Goal: Task Accomplishment & Management: Manage account settings

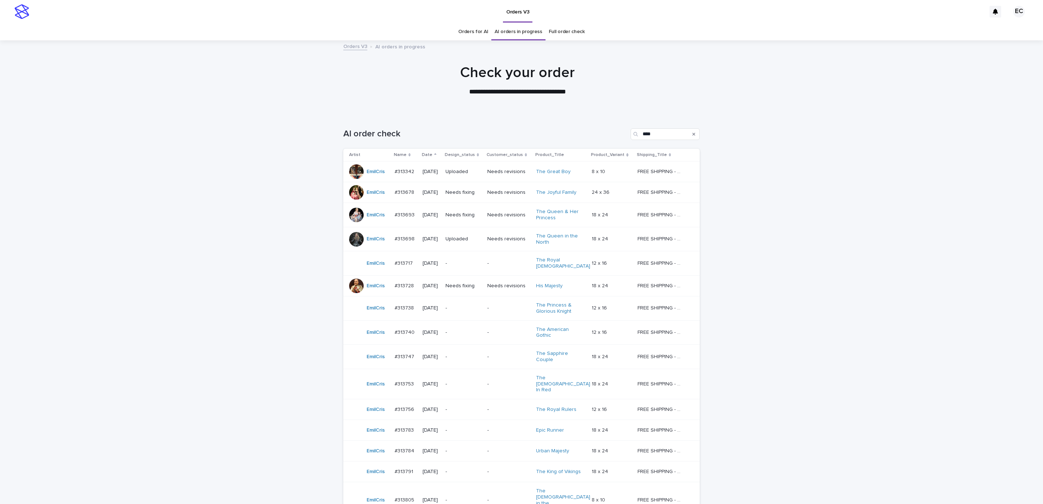
click at [464, 286] on p "Needs fixing" at bounding box center [464, 286] width 36 height 6
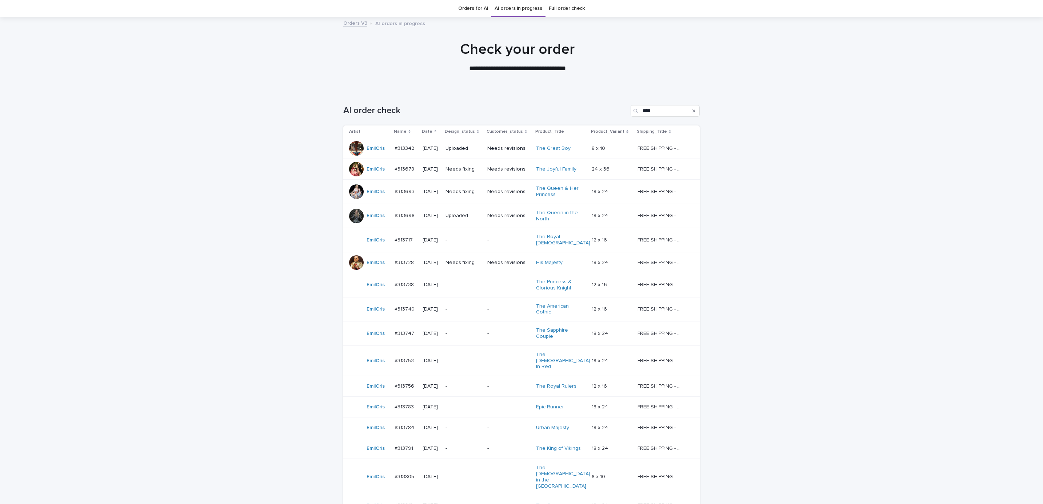
click at [468, 168] on p "Needs fixing" at bounding box center [464, 169] width 36 height 6
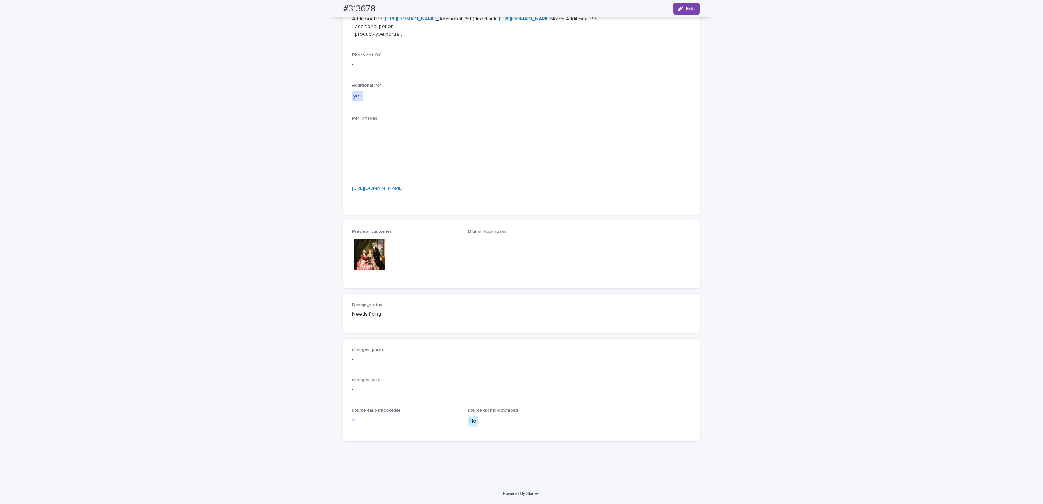
scroll to position [491, 0]
click at [370, 270] on img at bounding box center [369, 254] width 35 height 35
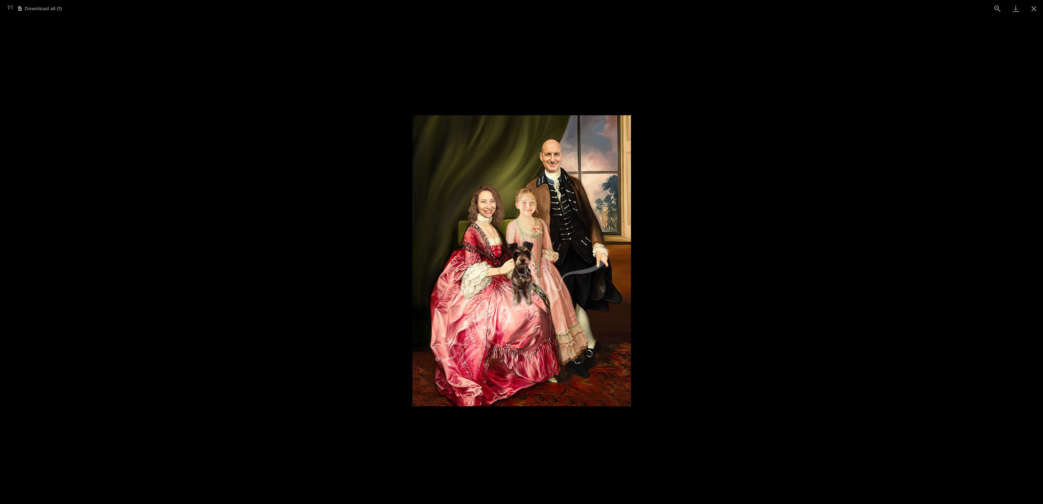
click at [739, 273] on picture at bounding box center [521, 260] width 1043 height 487
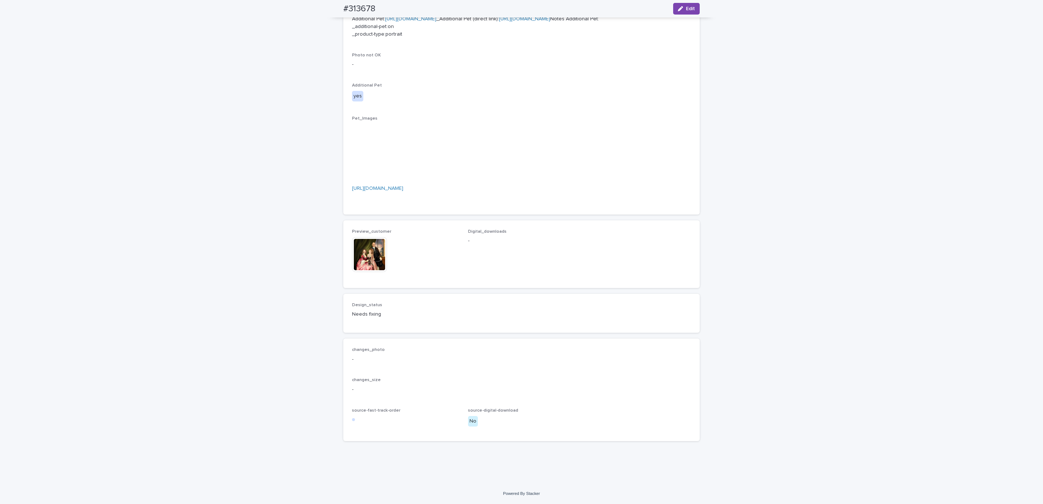
scroll to position [513, 0]
click at [761, 282] on div "Loading... Saving… Loading... Saving… #313678 Edit #313678 Edit Sorry, there wa…" at bounding box center [521, 80] width 1043 height 805
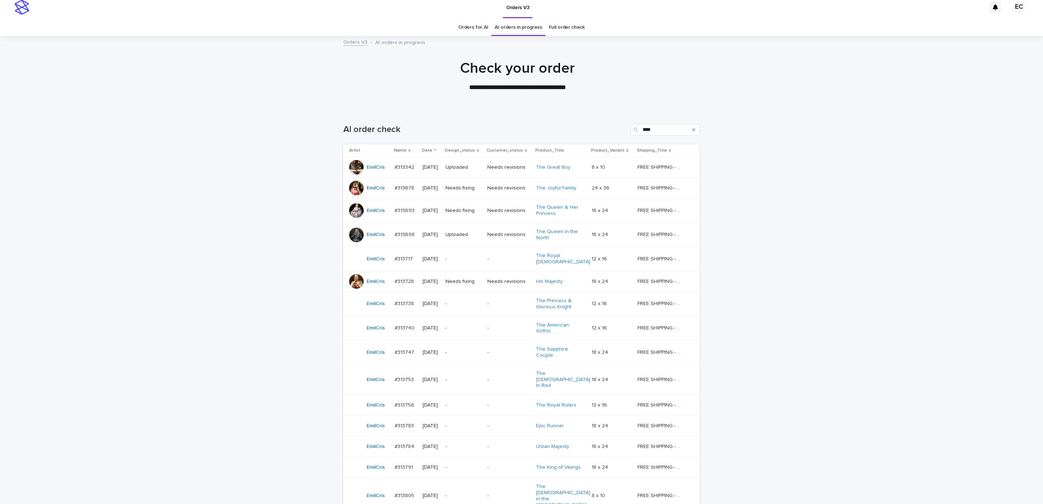
scroll to position [23, 0]
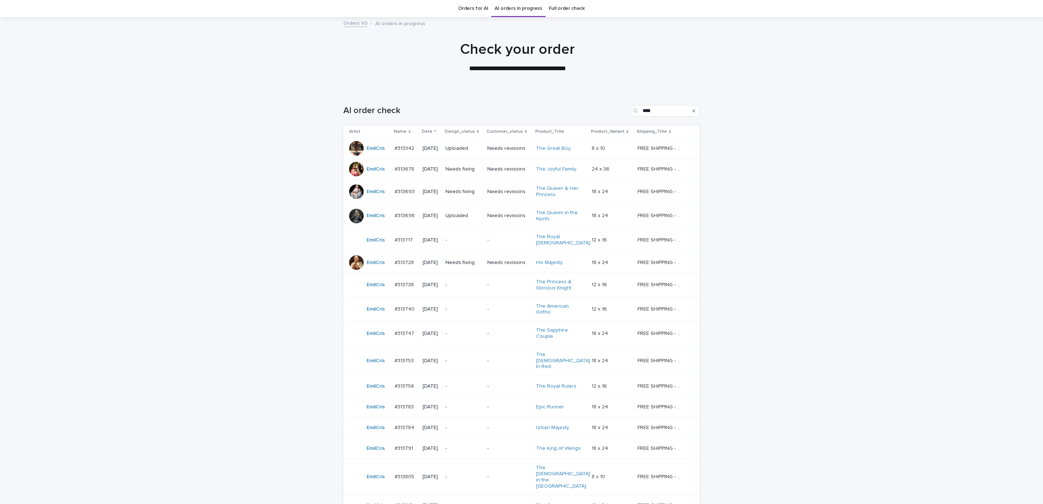
click at [465, 189] on p "Needs fixing" at bounding box center [464, 192] width 36 height 6
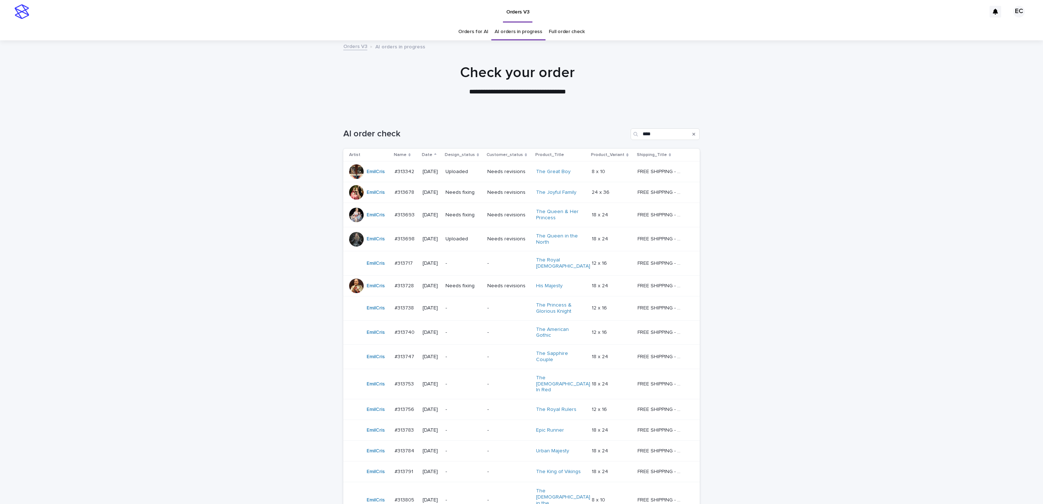
scroll to position [23, 0]
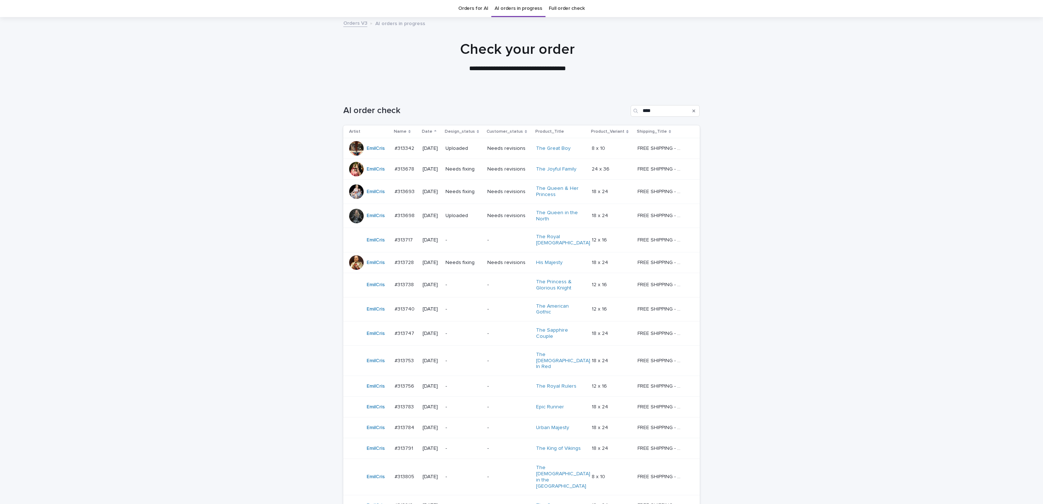
click at [450, 186] on td "Needs fixing" at bounding box center [464, 192] width 42 height 24
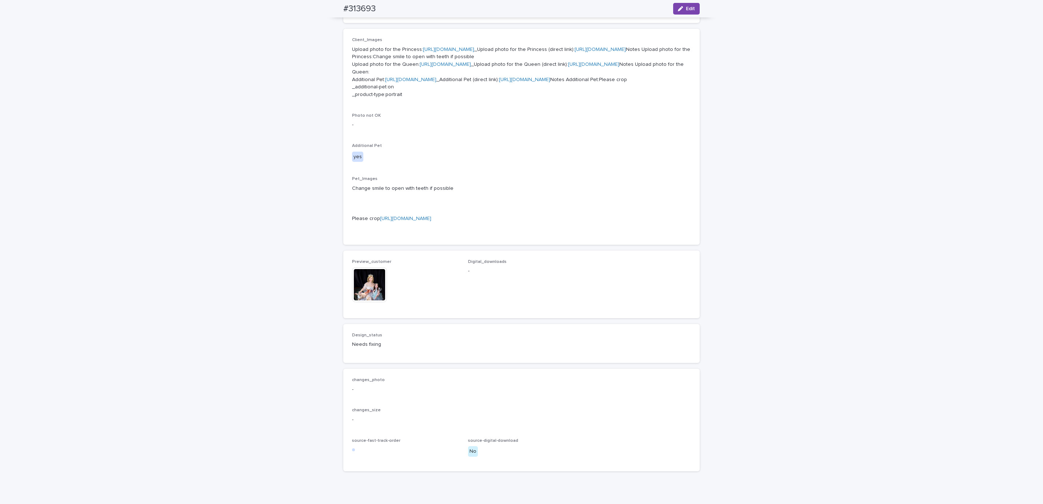
scroll to position [296, 0]
click at [369, 301] on img at bounding box center [369, 283] width 35 height 35
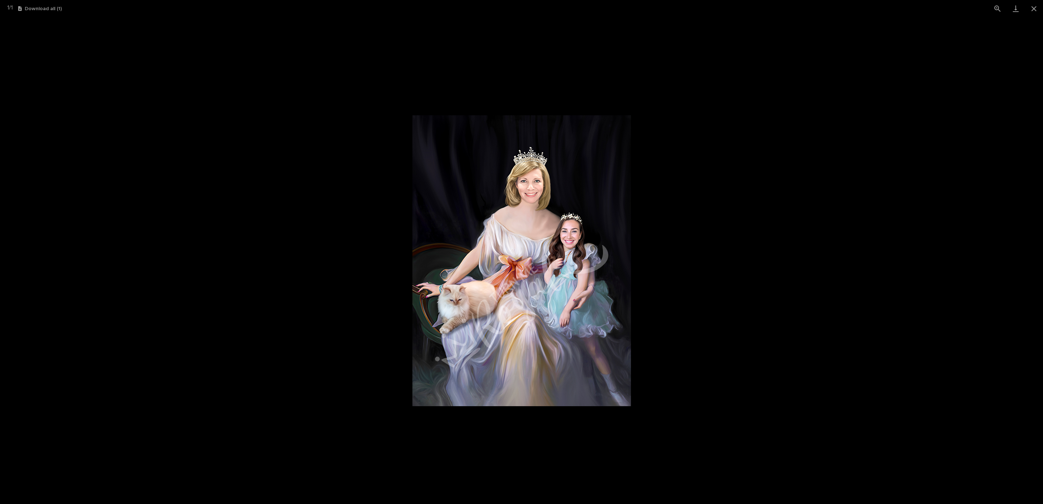
click at [274, 371] on picture at bounding box center [521, 260] width 1043 height 487
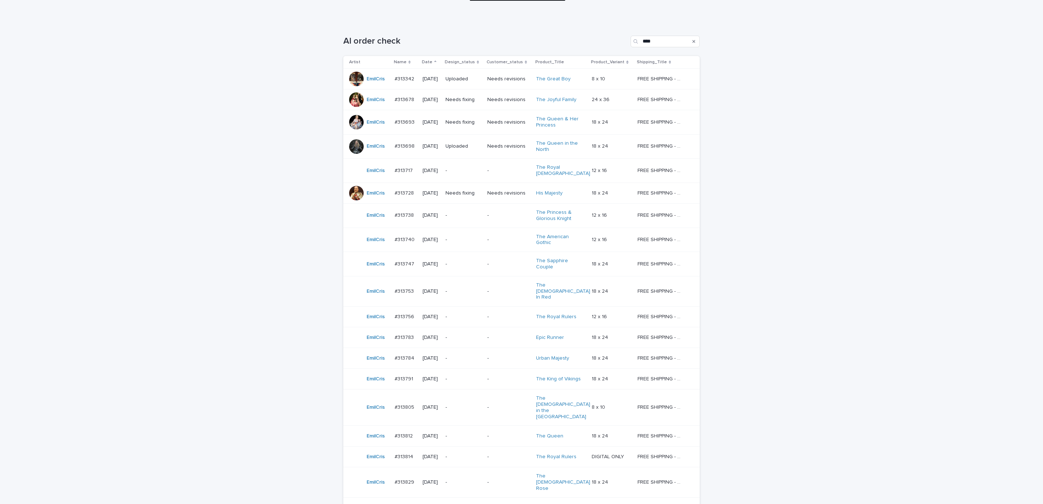
scroll to position [132, 0]
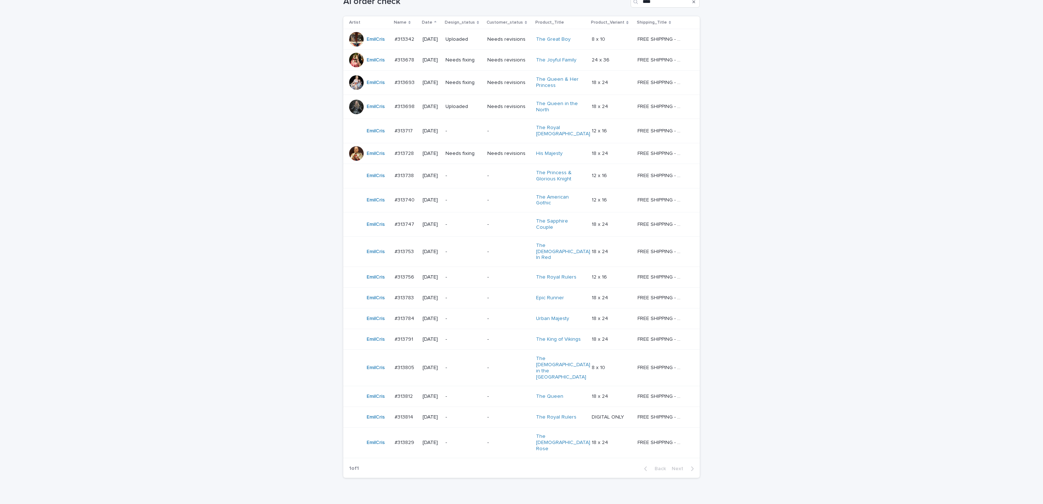
click at [467, 135] on div "-" at bounding box center [464, 131] width 36 height 12
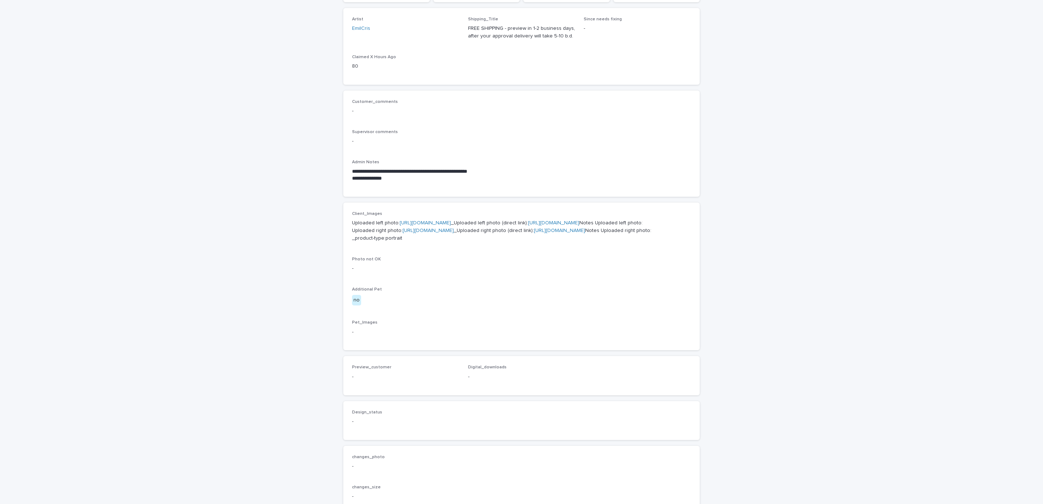
scroll to position [164, 0]
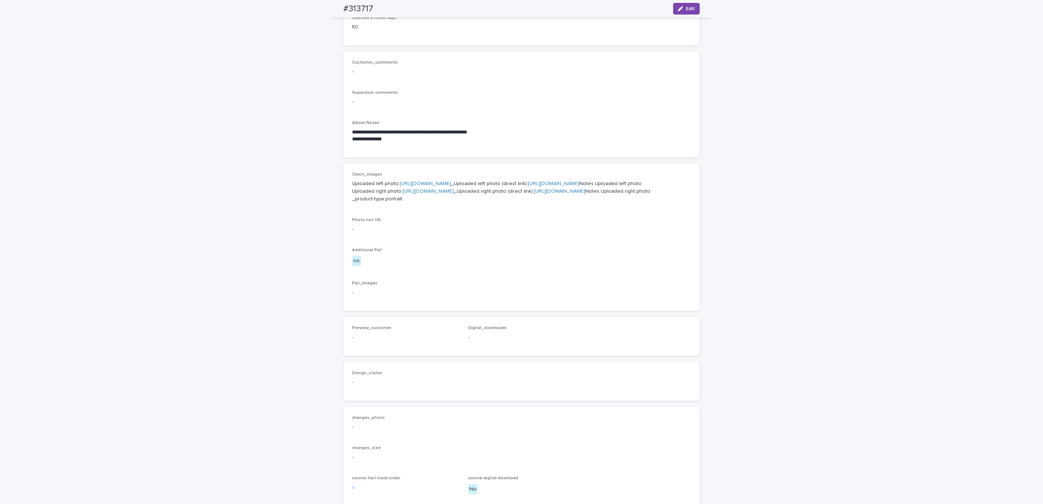
click at [451, 181] on link "[URL][DOMAIN_NAME]" at bounding box center [425, 183] width 51 height 5
click at [419, 194] on link "[URL][DOMAIN_NAME]" at bounding box center [428, 191] width 51 height 5
click at [285, 212] on div "**********" at bounding box center [521, 214] width 1043 height 674
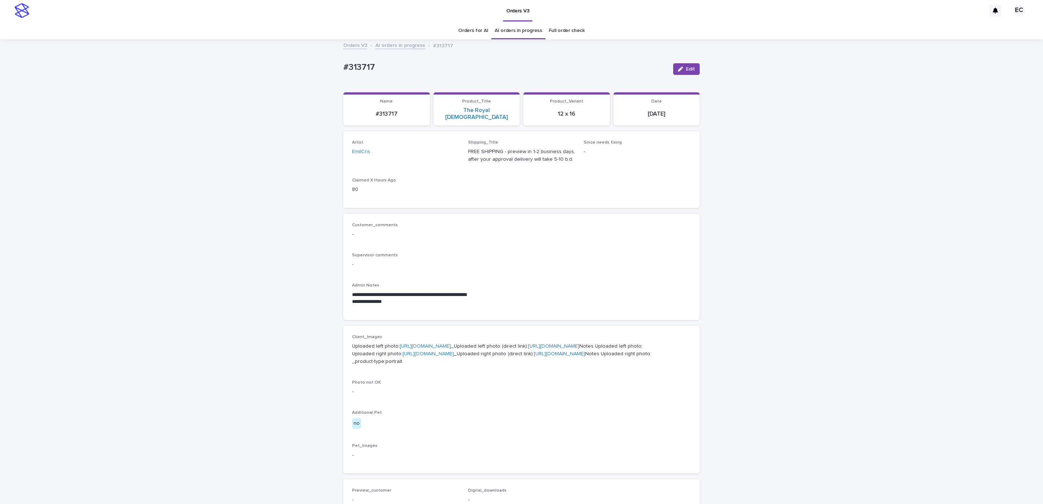
scroll to position [0, 0]
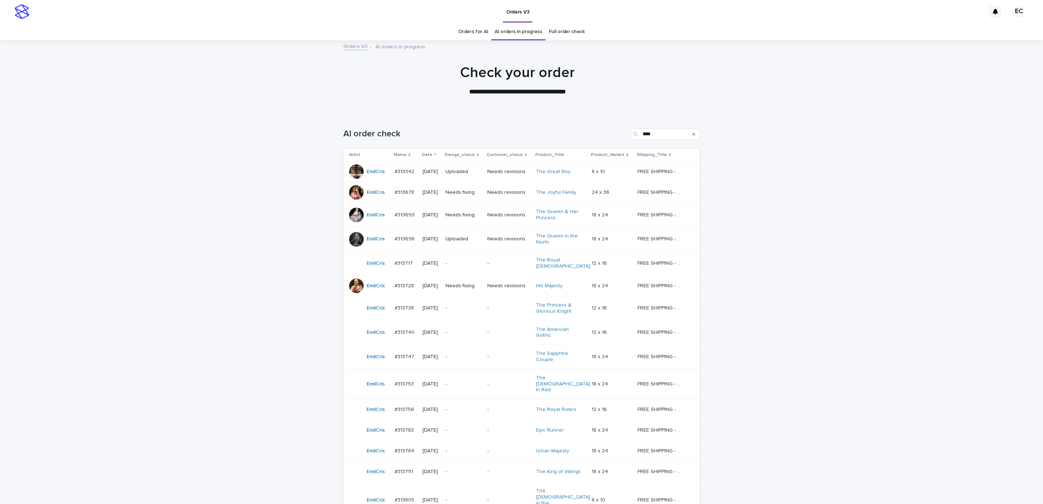
scroll to position [23, 0]
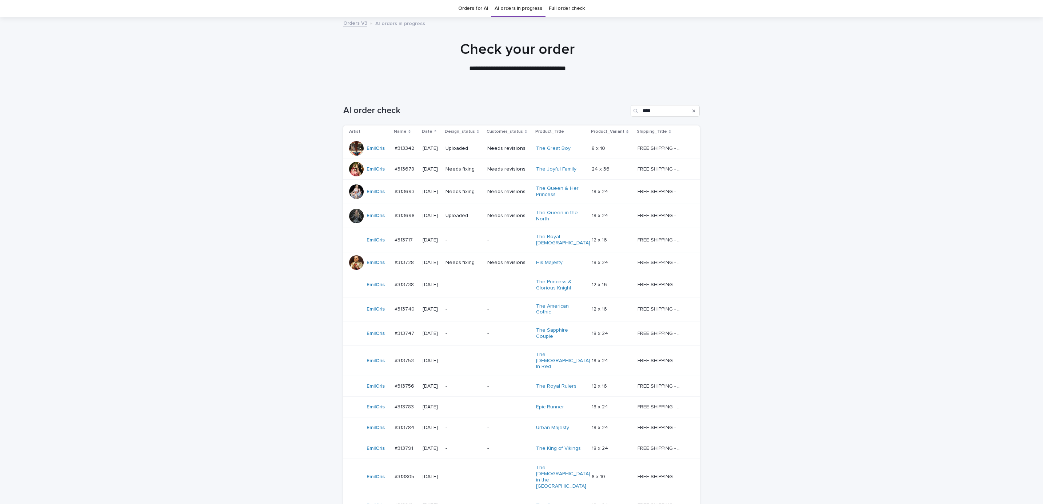
drag, startPoint x: 454, startPoint y: 234, endPoint x: 465, endPoint y: 235, distance: 11.3
click at [465, 236] on div "-" at bounding box center [464, 240] width 36 height 8
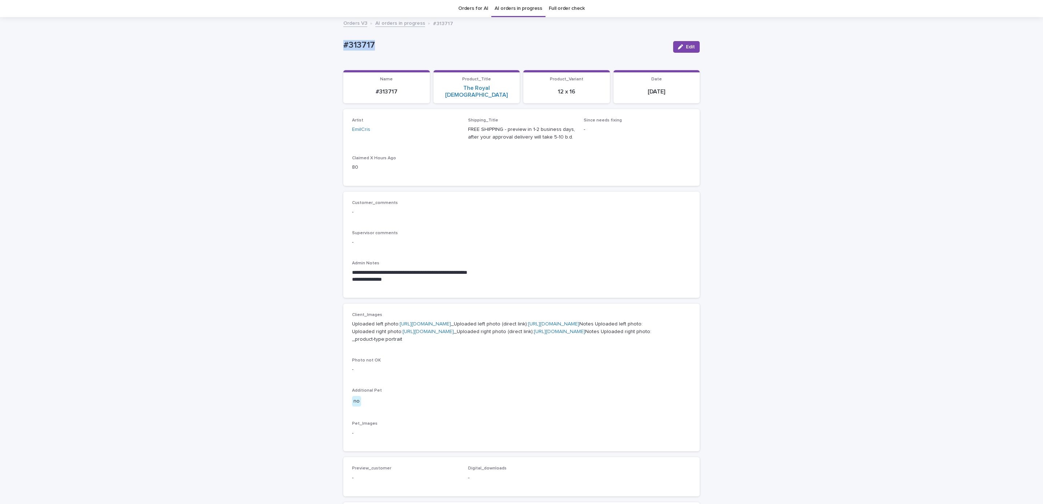
drag, startPoint x: 332, startPoint y: 45, endPoint x: 405, endPoint y: 45, distance: 73.1
click at [405, 45] on div "**********" at bounding box center [521, 355] width 1043 height 674
copy p "#313717"
drag, startPoint x: 440, startPoint y: 179, endPoint x: 439, endPoint y: 193, distance: 13.9
click at [440, 181] on div "Loading... Saving… Artist EmilCris Shipping_Title FREE SHIPPING - preview in 1-…" at bounding box center [521, 150] width 356 height 83
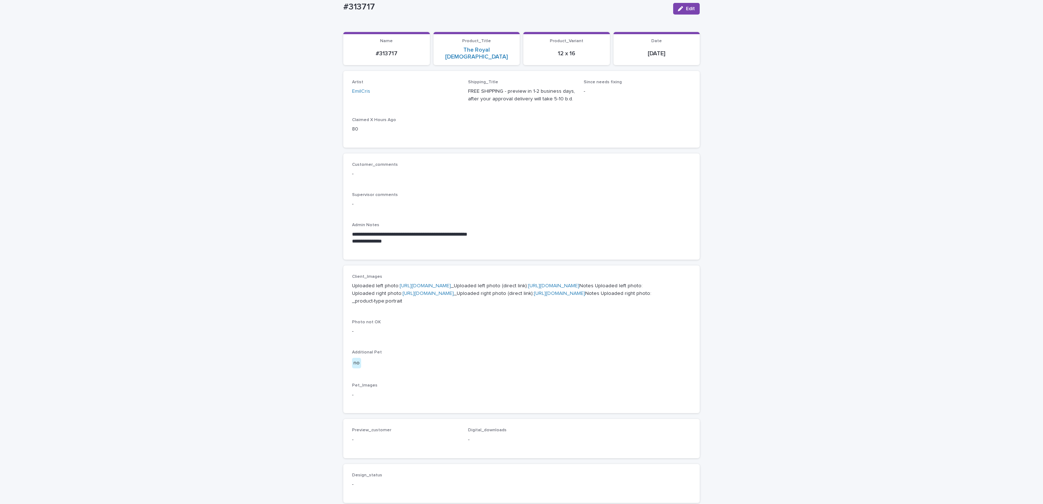
scroll to position [132, 0]
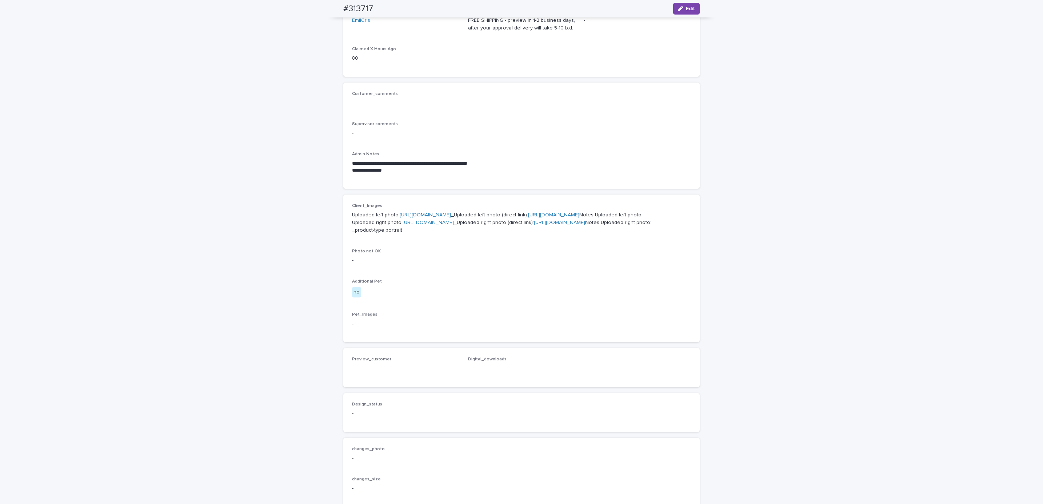
click at [430, 212] on link "[URL][DOMAIN_NAME]" at bounding box center [425, 214] width 51 height 5
click at [447, 234] on p "Uploaded left photo: [URL][DOMAIN_NAME] _Uploaded left photo (direct link): [UR…" at bounding box center [521, 222] width 339 height 23
drag, startPoint x: 447, startPoint y: 250, endPoint x: 446, endPoint y: 254, distance: 4.4
click at [446, 225] on link "[URL][DOMAIN_NAME]" at bounding box center [428, 222] width 51 height 5
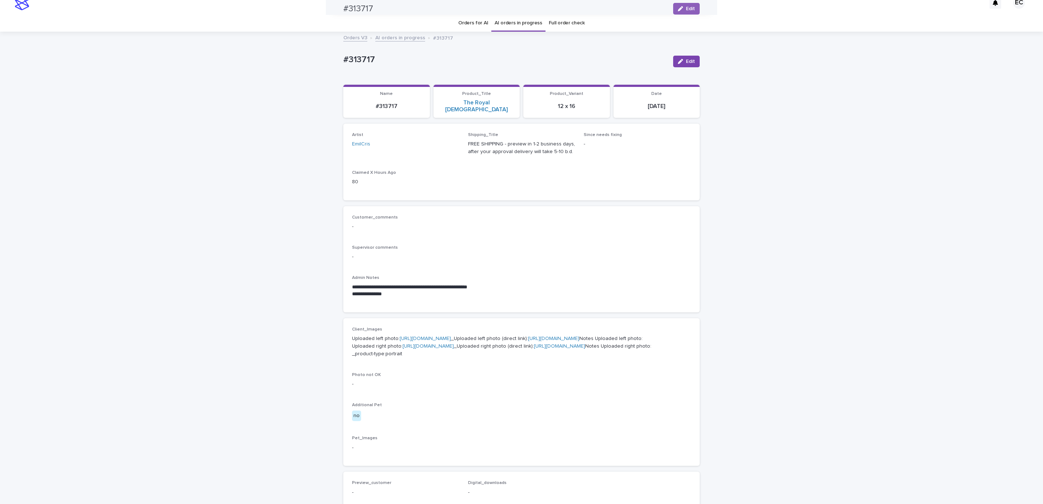
scroll to position [0, 0]
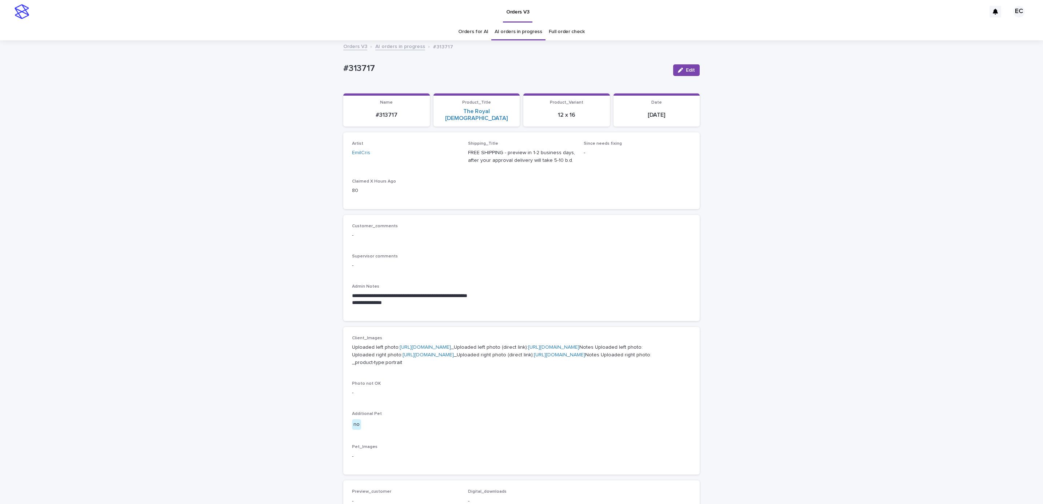
click at [179, 218] on div "**********" at bounding box center [521, 378] width 1043 height 674
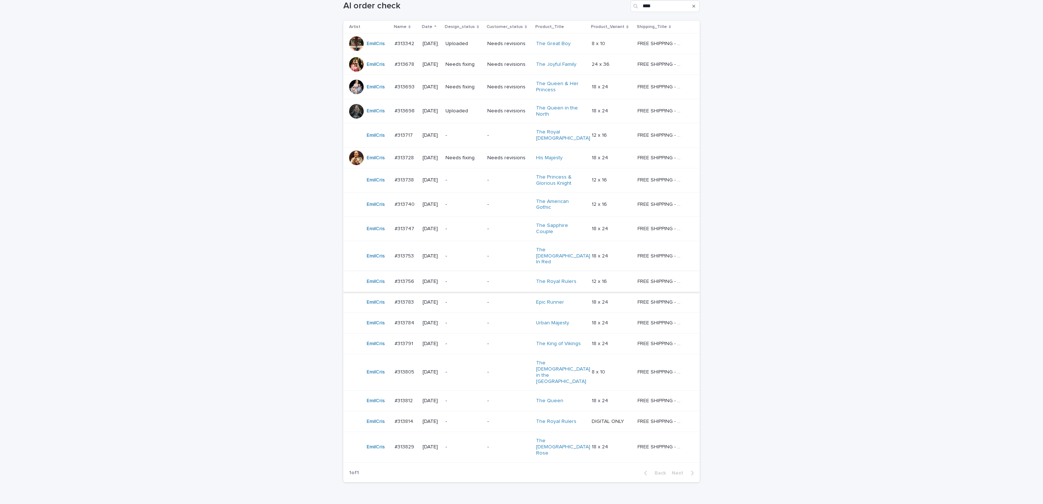
scroll to position [132, 0]
click at [499, 173] on p "-" at bounding box center [508, 176] width 43 height 6
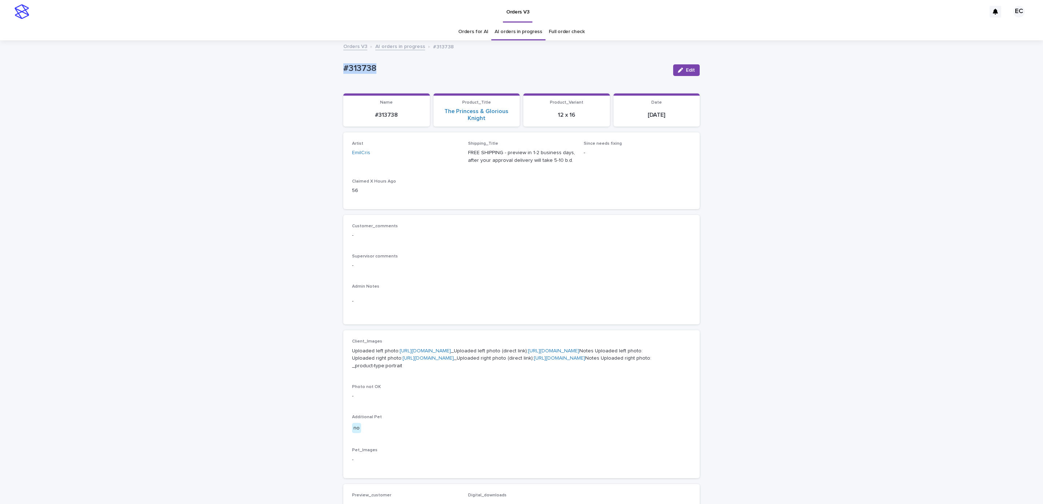
drag, startPoint x: 330, startPoint y: 66, endPoint x: 383, endPoint y: 67, distance: 53.5
click at [383, 67] on div "Loading... Saving… Loading... Saving… #313738 Edit #313738 Edit Sorry, there wa…" at bounding box center [521, 379] width 1043 height 677
copy p "#313738"
click at [468, 231] on div "-" at bounding box center [521, 234] width 339 height 9
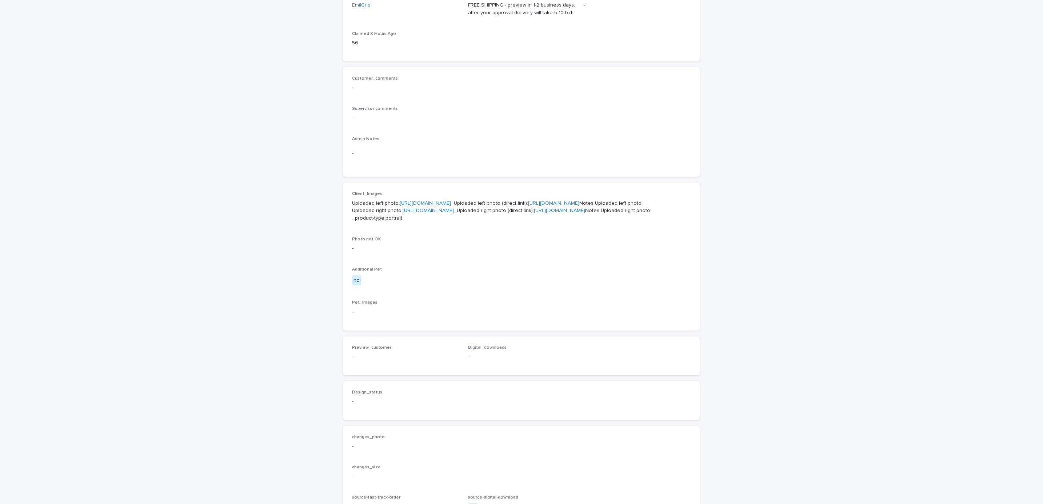
scroll to position [164, 0]
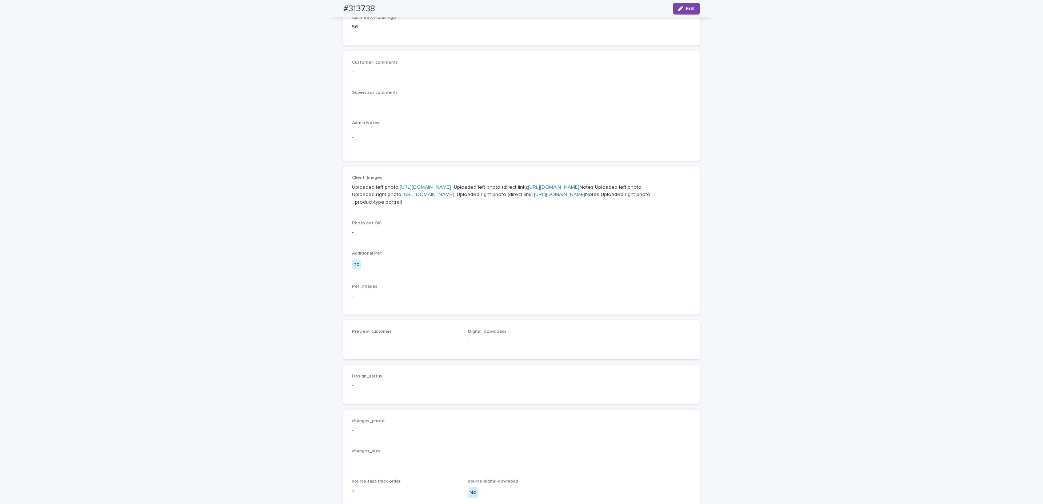
click at [443, 185] on link "[URL][DOMAIN_NAME]" at bounding box center [425, 187] width 51 height 5
click at [416, 206] on p "Uploaded left photo: [URL][DOMAIN_NAME] _Uploaded left photo (direct link): [UR…" at bounding box center [521, 195] width 339 height 23
click at [417, 197] on link "[URL][DOMAIN_NAME]" at bounding box center [428, 194] width 51 height 5
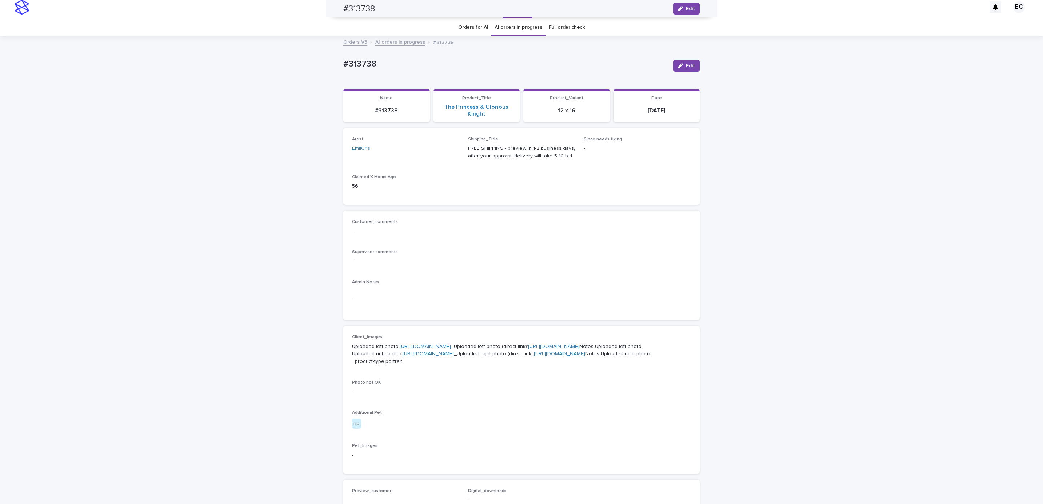
scroll to position [0, 0]
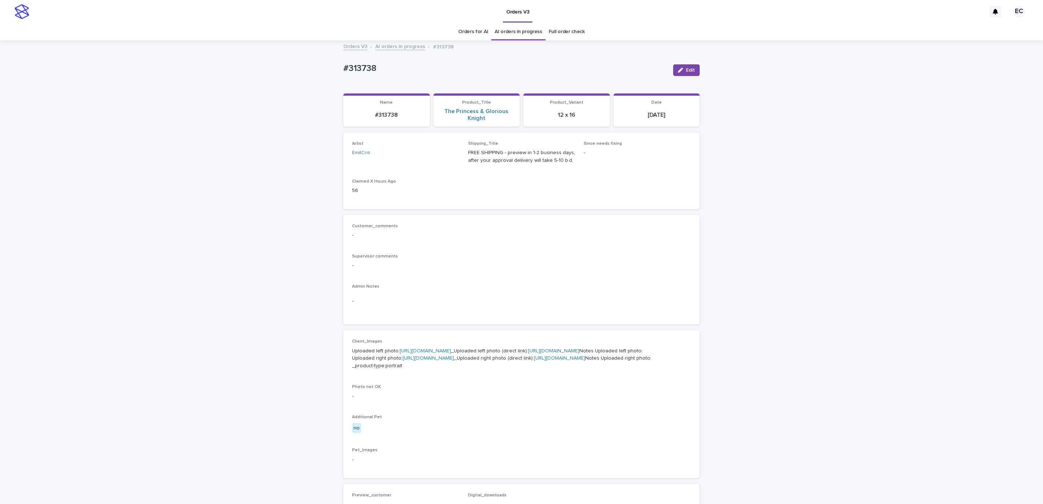
drag, startPoint x: 307, startPoint y: 64, endPoint x: 387, endPoint y: 75, distance: 81.5
click at [387, 75] on div "Loading... Saving… Loading... Saving… #313738 Edit #313738 Edit Sorry, there wa…" at bounding box center [521, 379] width 1043 height 677
copy p "#313738"
click at [488, 260] on div "Supervisor comments -" at bounding box center [521, 264] width 339 height 21
click at [186, 160] on div "Loading... Saving… Loading... Saving… #313738 Edit #313738 Edit Sorry, there wa…" at bounding box center [521, 379] width 1043 height 677
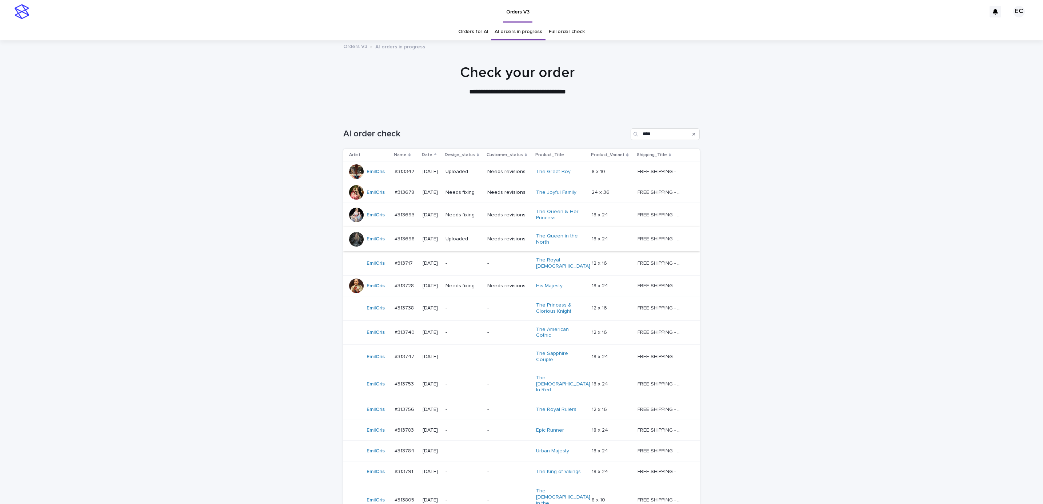
scroll to position [23, 0]
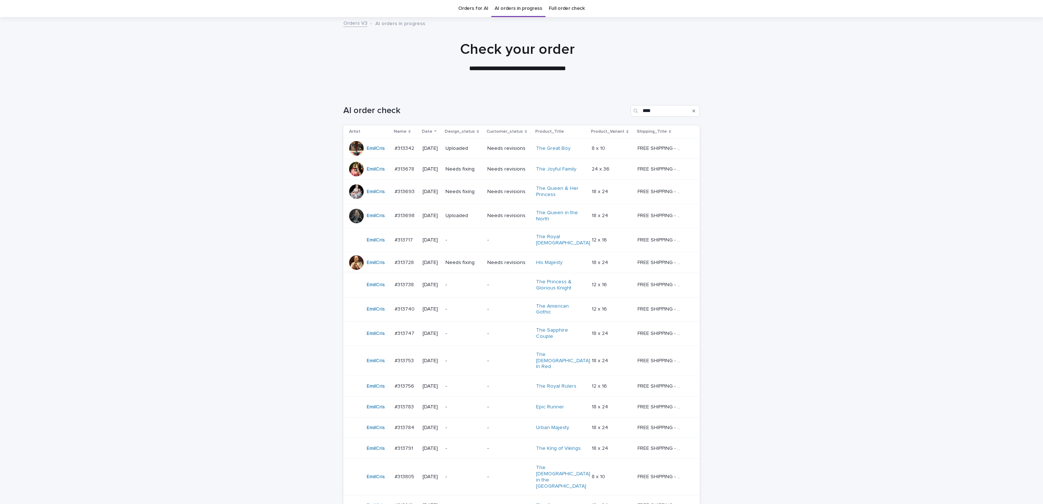
click at [469, 299] on td "-" at bounding box center [464, 309] width 42 height 24
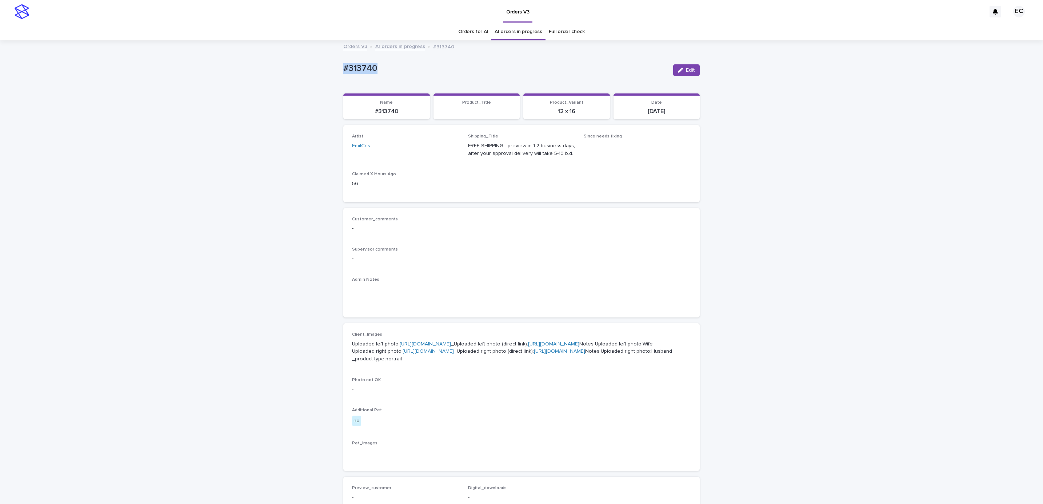
drag, startPoint x: 345, startPoint y: 66, endPoint x: 400, endPoint y: 72, distance: 55.0
click at [400, 72] on div "Loading... Saving… Loading... Saving… #313740 Edit #313740 Edit Sorry, there wa…" at bounding box center [521, 376] width 1043 height 670
copy p "#313740"
click at [419, 243] on div "Customer_comments - Supervisor comments - Admin Notes -" at bounding box center [521, 263] width 339 height 92
click at [425, 344] on link "[URL][DOMAIN_NAME]" at bounding box center [425, 344] width 51 height 5
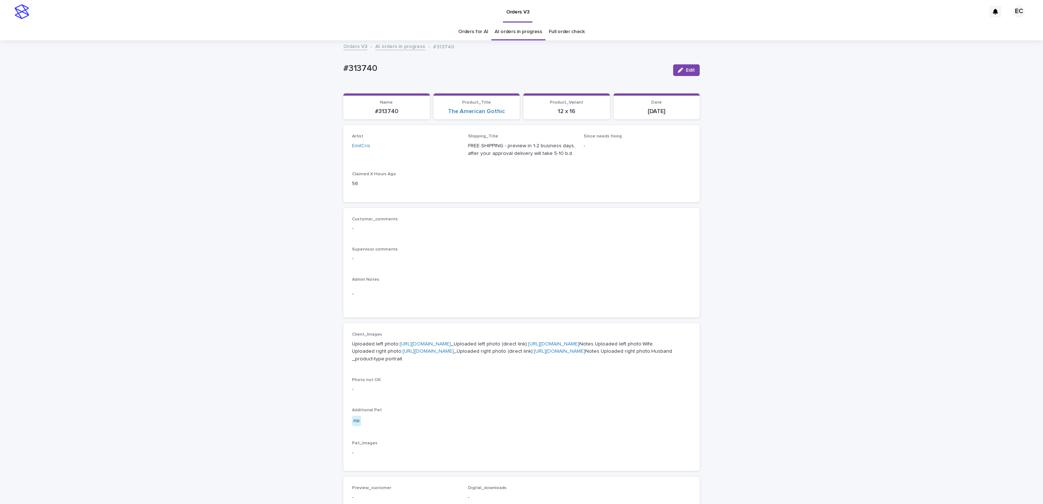
click at [425, 354] on link "[URL][DOMAIN_NAME]" at bounding box center [428, 351] width 51 height 5
click at [202, 116] on div "Loading... Saving… Loading... Saving… #313740 Edit #313740 Edit Sorry, there wa…" at bounding box center [521, 376] width 1043 height 670
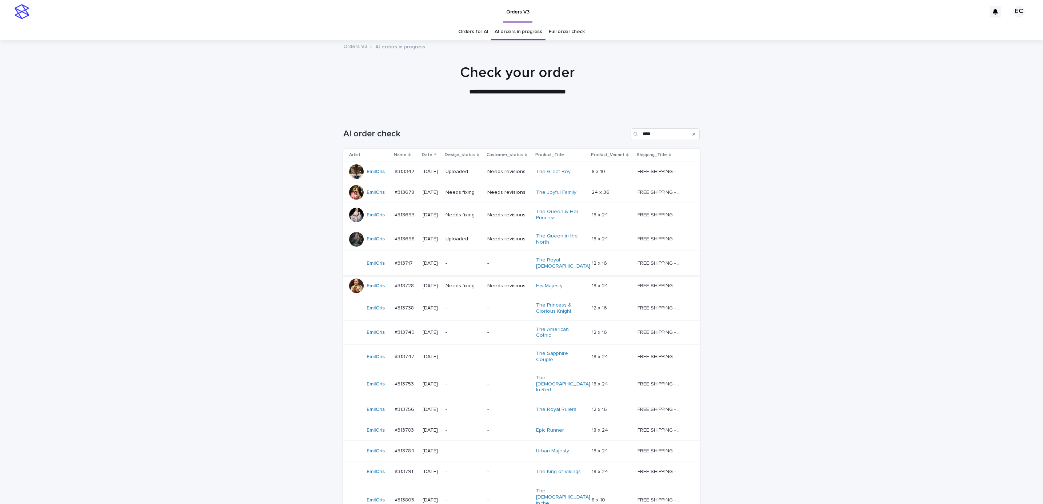
scroll to position [23, 0]
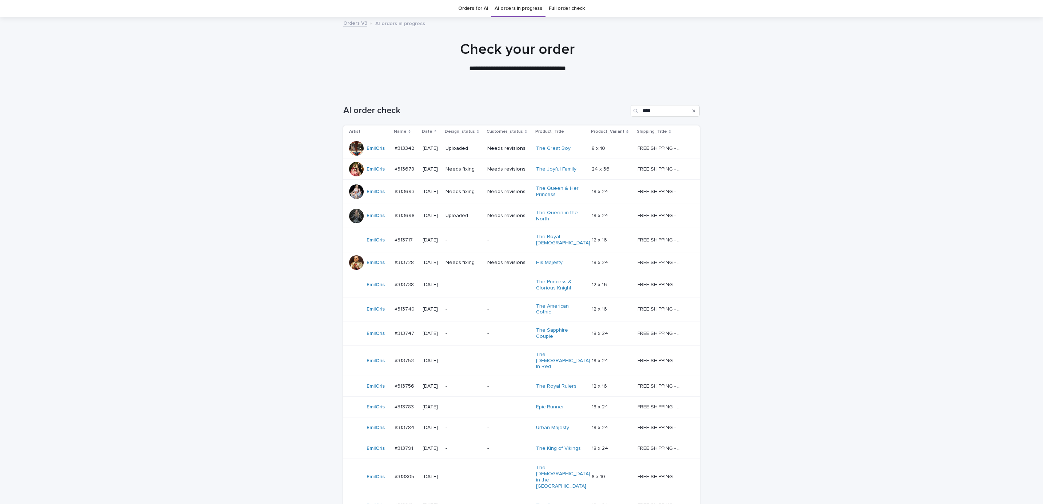
click at [463, 322] on td "-" at bounding box center [464, 334] width 42 height 24
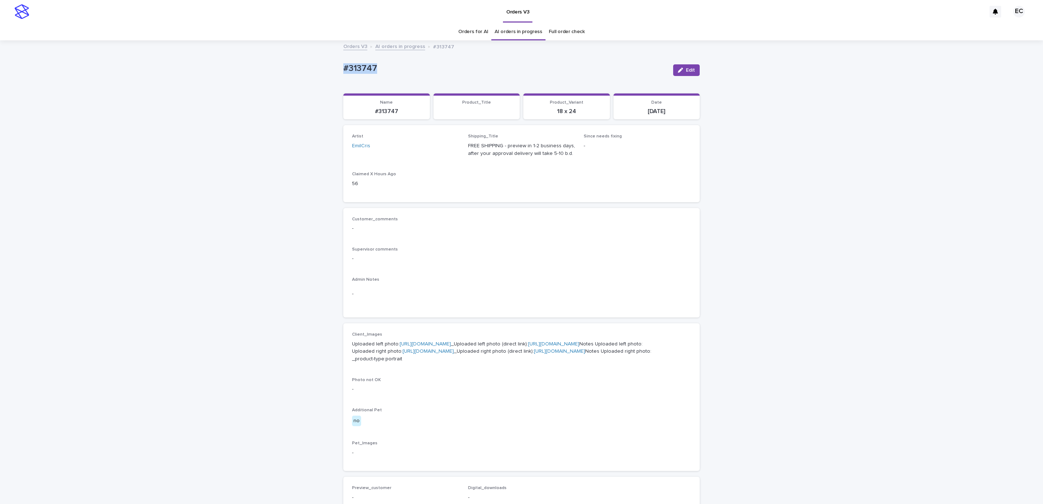
drag, startPoint x: 319, startPoint y: 71, endPoint x: 409, endPoint y: 72, distance: 89.5
click at [409, 72] on div "Loading... Saving… Loading... Saving… #313747 Edit #313747 Edit Sorry, there wa…" at bounding box center [521, 376] width 1043 height 670
copy p "#313747"
click at [422, 260] on p "-" at bounding box center [521, 259] width 339 height 8
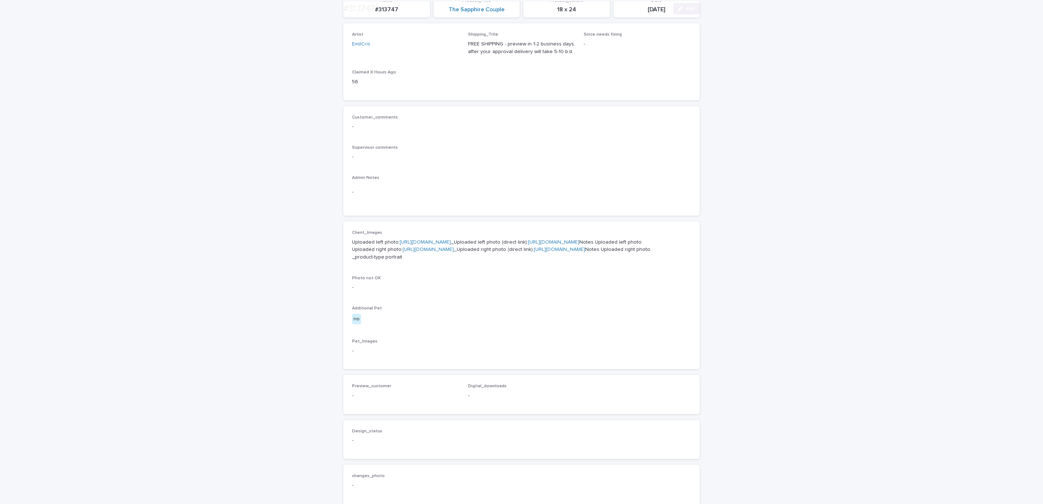
scroll to position [109, 0]
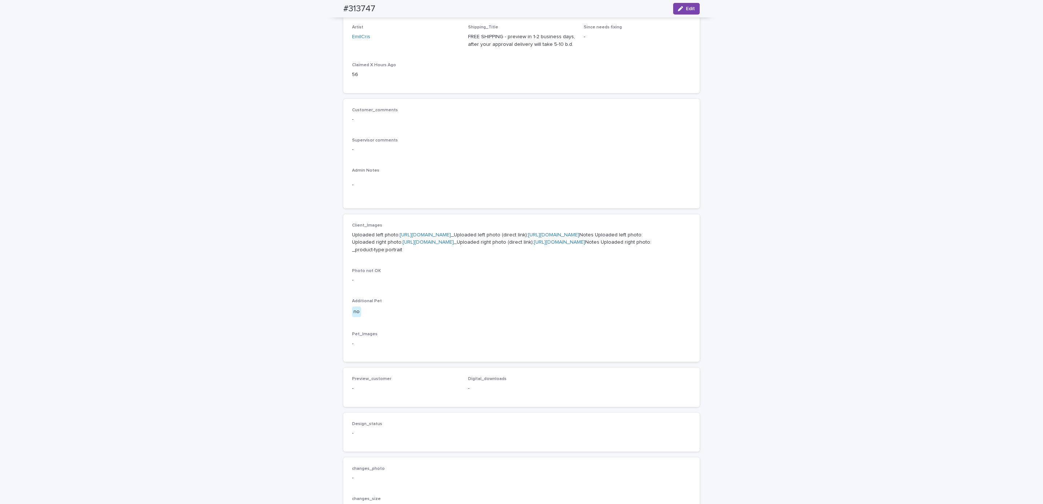
click at [434, 236] on link "[URL][DOMAIN_NAME]" at bounding box center [425, 234] width 51 height 5
click at [454, 245] on link "[URL][DOMAIN_NAME]" at bounding box center [428, 242] width 51 height 5
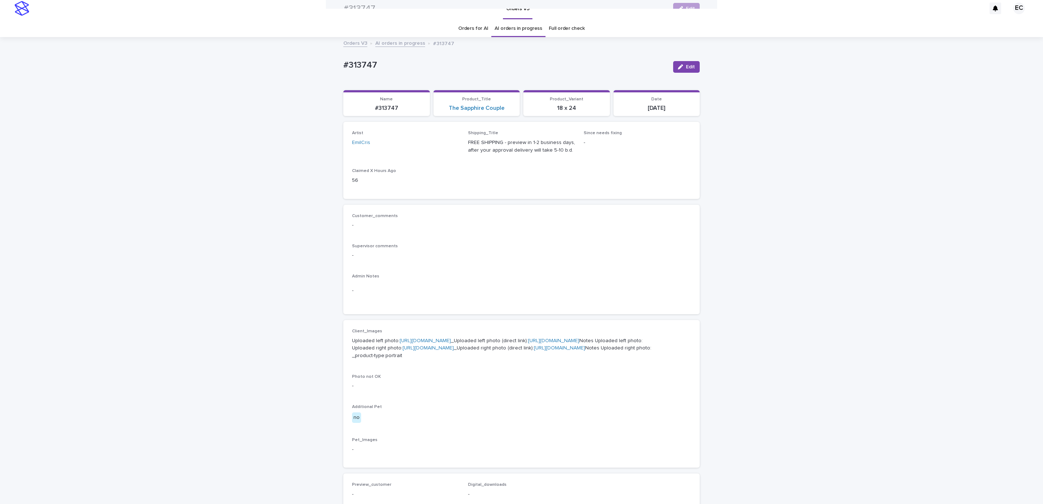
scroll to position [0, 0]
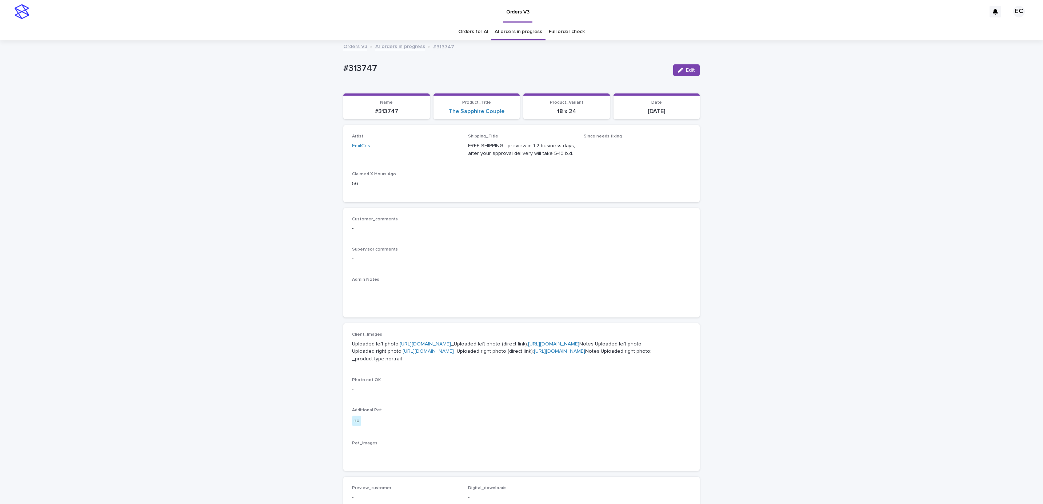
click at [150, 109] on div "Loading... Saving… Loading... Saving… #313747 Edit #313747 Edit Sorry, there wa…" at bounding box center [521, 376] width 1043 height 670
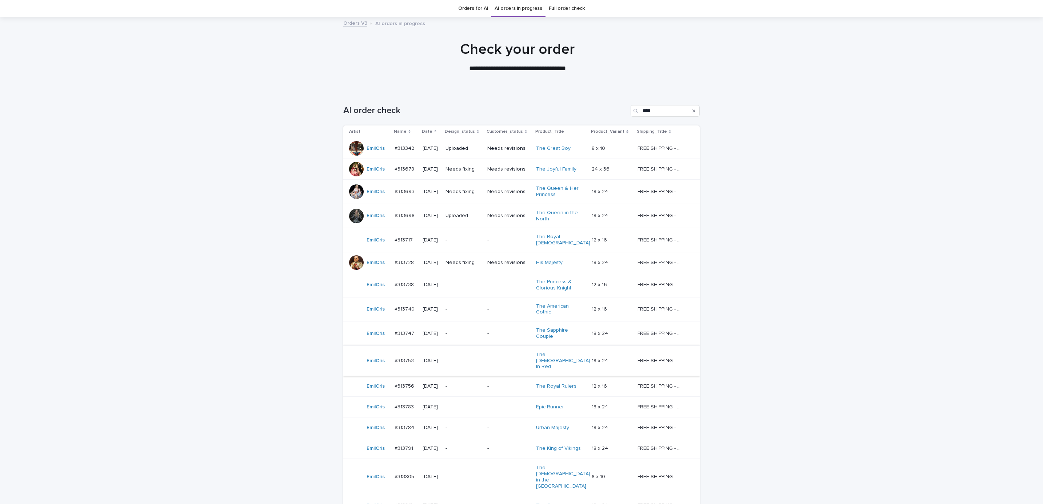
scroll to position [132, 0]
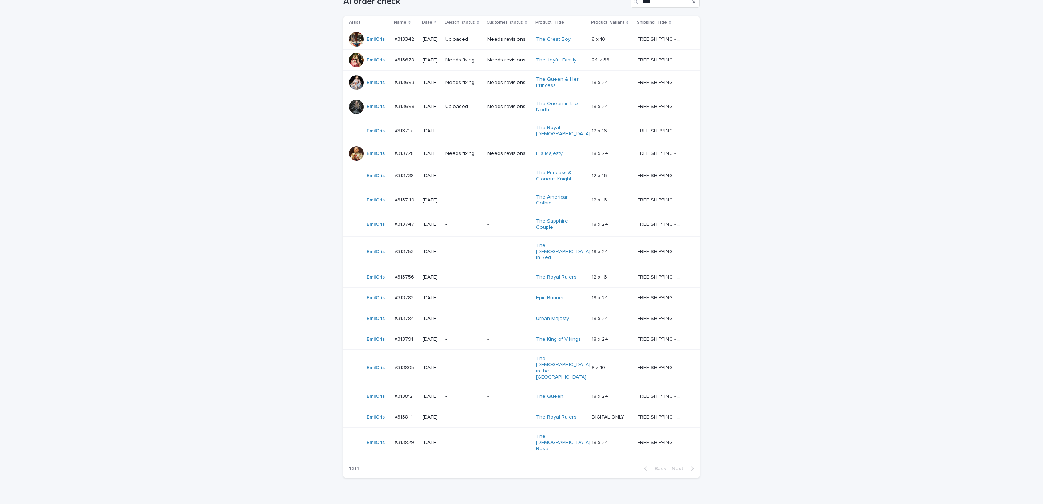
click at [494, 249] on p "-" at bounding box center [508, 252] width 43 height 6
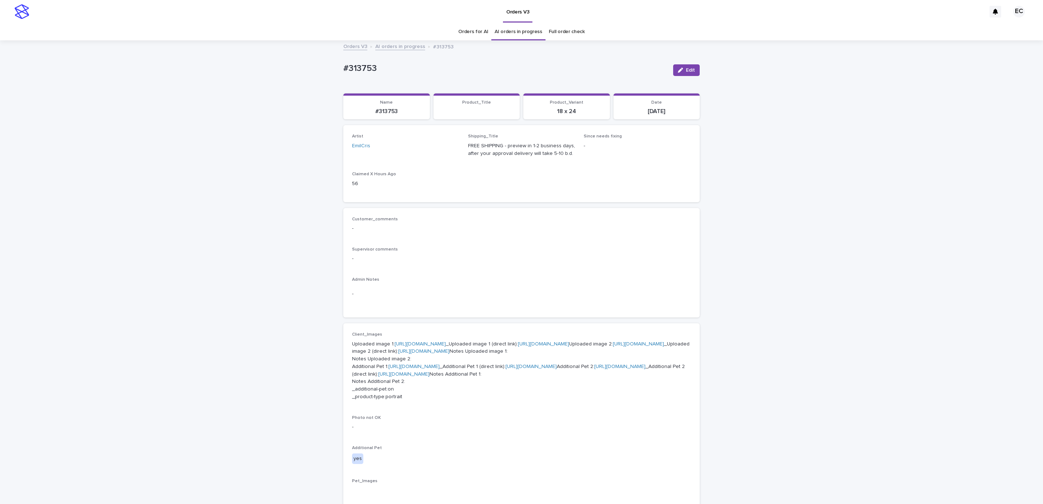
click at [154, 132] on div "Loading... Saving… Loading... Saving… #313753 Edit #313753 Edit Sorry, there wa…" at bounding box center [521, 436] width 1043 height 791
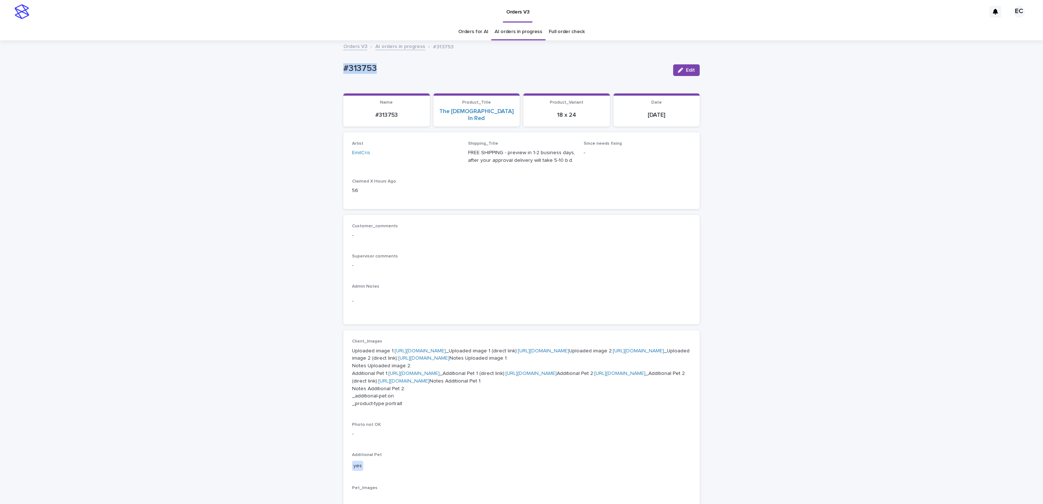
drag, startPoint x: 303, startPoint y: 67, endPoint x: 447, endPoint y: 74, distance: 145.0
click at [447, 73] on div "Loading... Saving… Loading... Saving… #313753 Edit #313753 Edit Sorry, there wa…" at bounding box center [521, 440] width 1043 height 798
copy p "#313753"
click at [467, 215] on div "Customer_comments - Supervisor comments - Admin Notes -" at bounding box center [521, 270] width 356 height 110
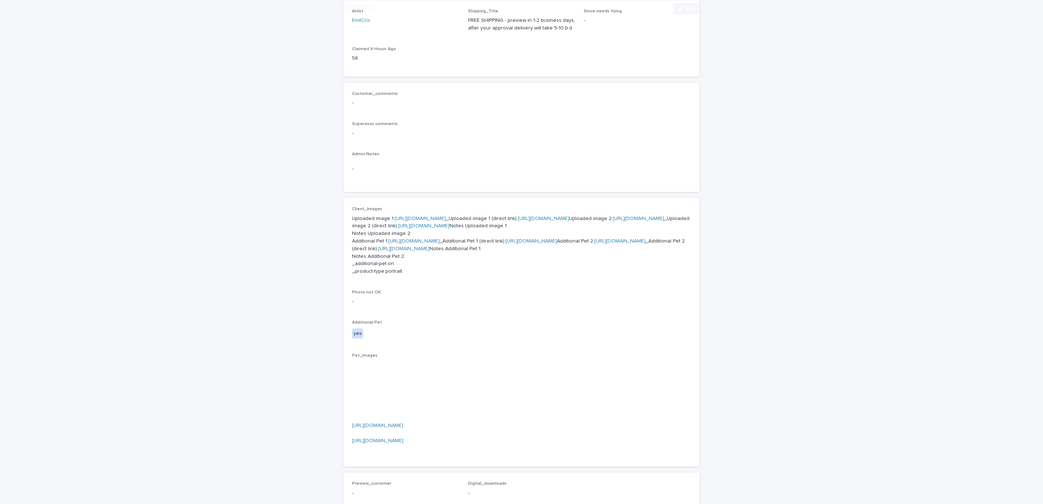
scroll to position [164, 0]
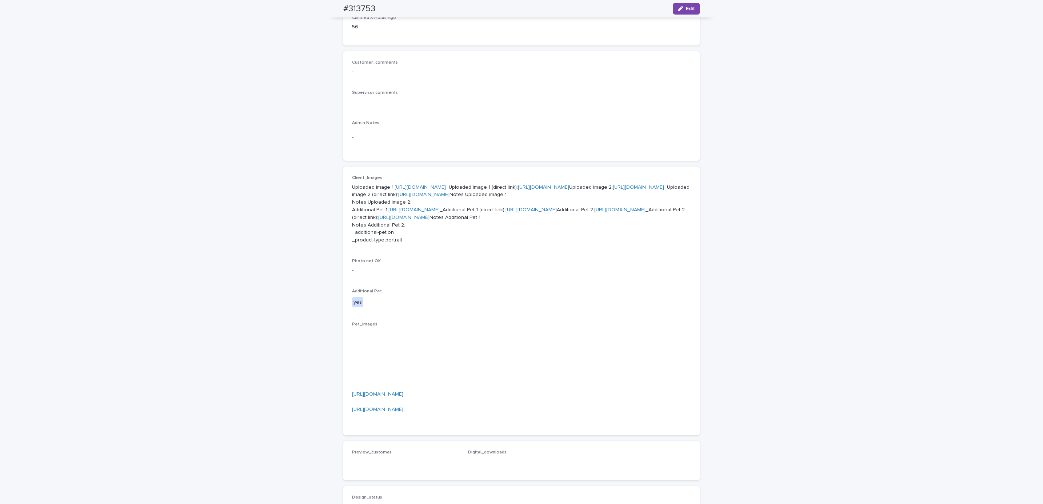
click at [422, 184] on p "Uploaded image 1: [URL][DOMAIN_NAME] _Uploaded image 1 (direct link): [URL][DOM…" at bounding box center [521, 214] width 339 height 60
click at [418, 185] on link "[URL][DOMAIN_NAME]" at bounding box center [420, 187] width 51 height 5
click at [613, 190] on link "[URL][DOMAIN_NAME]" at bounding box center [638, 187] width 51 height 5
click at [400, 212] on link "[URL][DOMAIN_NAME]" at bounding box center [414, 209] width 51 height 5
click at [594, 212] on link "[URL][DOMAIN_NAME]" at bounding box center [619, 209] width 51 height 5
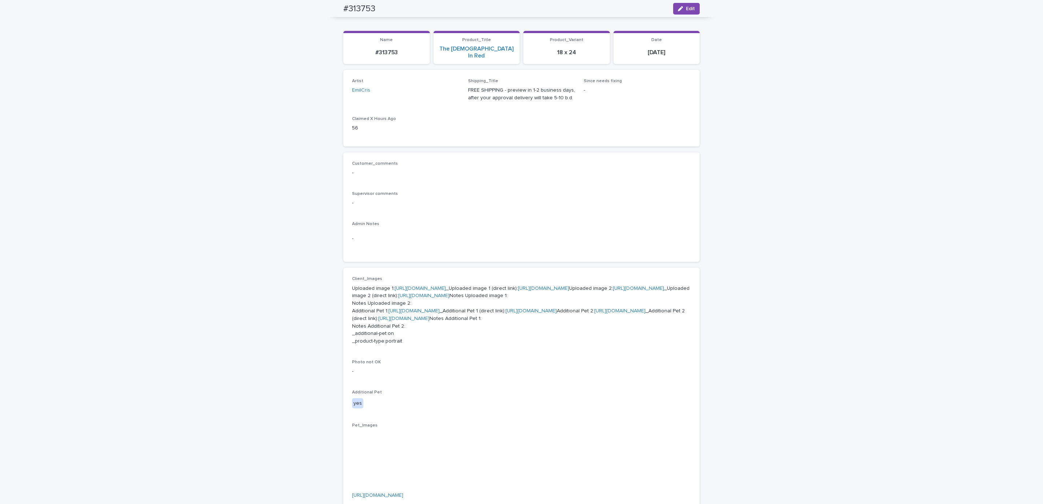
scroll to position [55, 0]
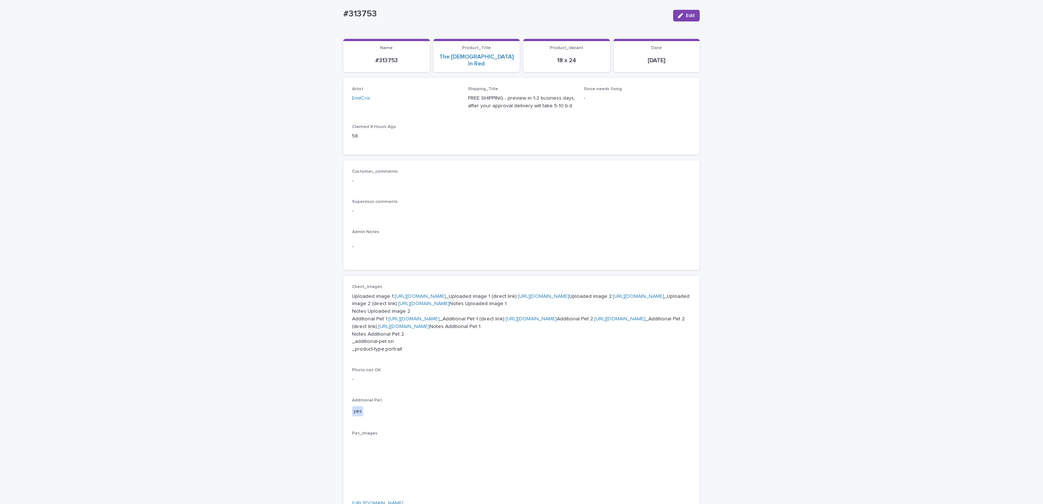
click at [156, 146] on div "Loading... Saving… Loading... Saving… #313753 Edit #313753 Edit Sorry, there wa…" at bounding box center [521, 386] width 1043 height 798
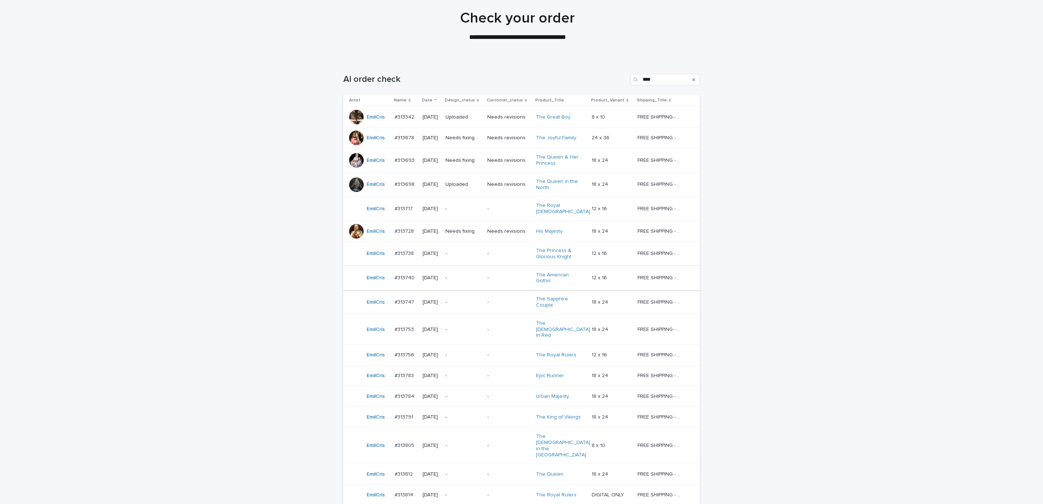
scroll to position [23, 0]
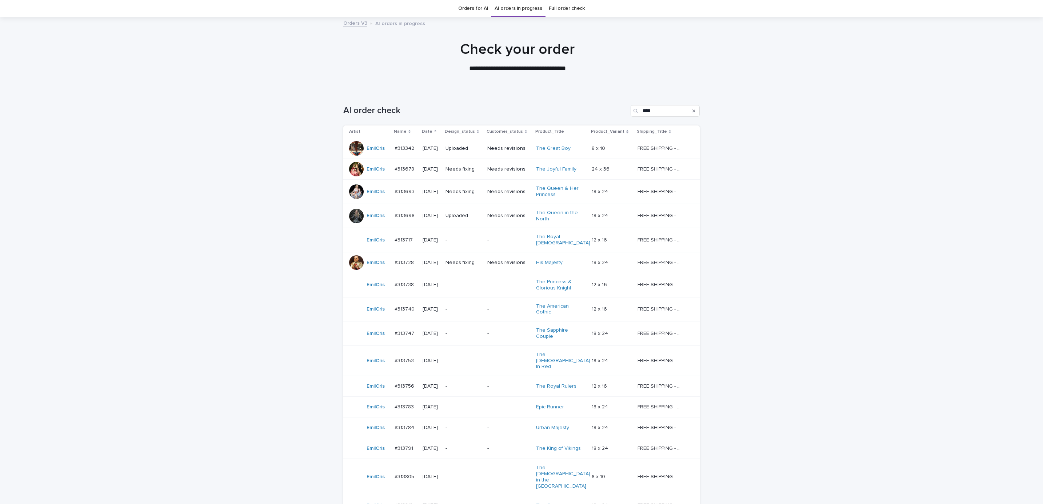
click at [477, 383] on p "-" at bounding box center [464, 386] width 36 height 6
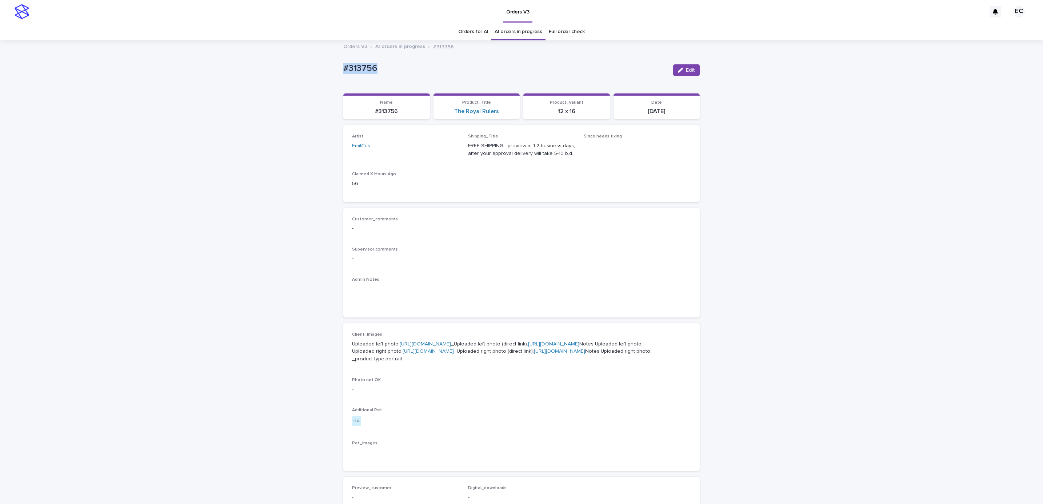
drag, startPoint x: 333, startPoint y: 64, endPoint x: 427, endPoint y: 69, distance: 94.0
click at [427, 69] on div "Loading... Saving… Loading... Saving… #313756 Edit #313756 Edit Sorry, there wa…" at bounding box center [521, 376] width 1043 height 670
copy p "#313756"
click at [445, 217] on p "Customer_comments" at bounding box center [521, 219] width 339 height 5
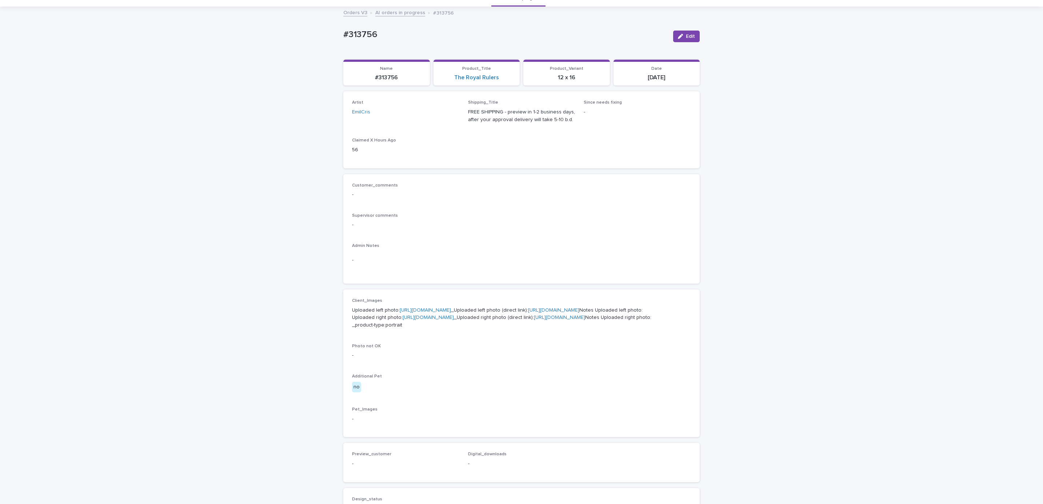
scroll to position [109, 0]
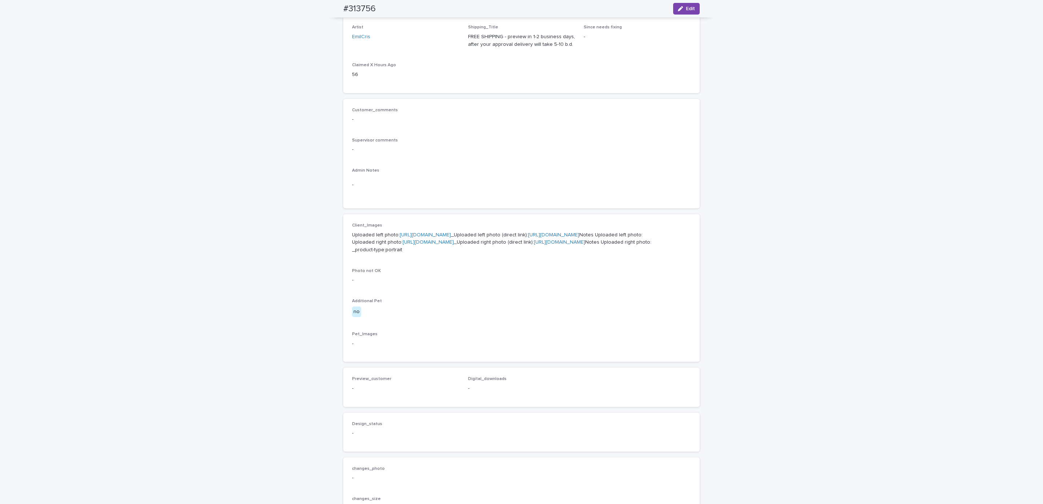
click at [427, 236] on link "[URL][DOMAIN_NAME]" at bounding box center [425, 234] width 51 height 5
click at [413, 245] on link "[URL][DOMAIN_NAME]" at bounding box center [428, 242] width 51 height 5
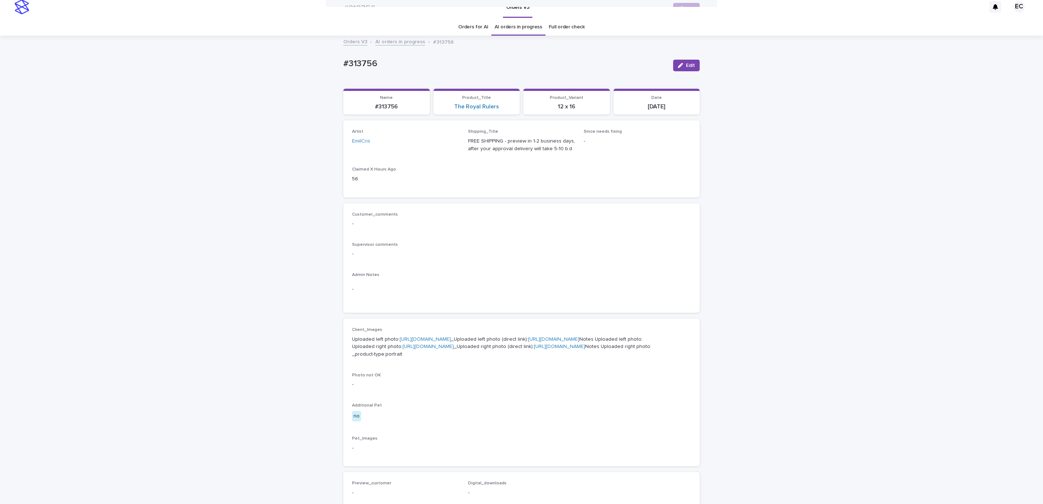
scroll to position [0, 0]
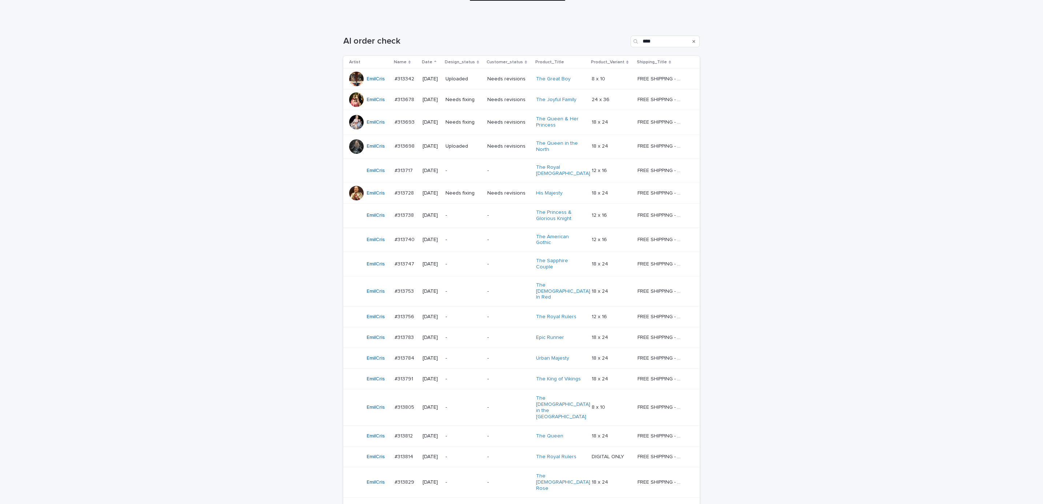
scroll to position [109, 0]
